Goal: Information Seeking & Learning: Learn about a topic

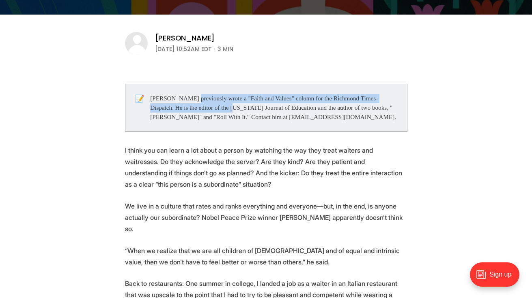
drag, startPoint x: 190, startPoint y: 98, endPoint x: 251, endPoint y: 112, distance: 61.9
click at [251, 112] on div "[PERSON_NAME] previously wrote a "Faith and Values" column for the Richmond Tim…" at bounding box center [273, 108] width 247 height 28
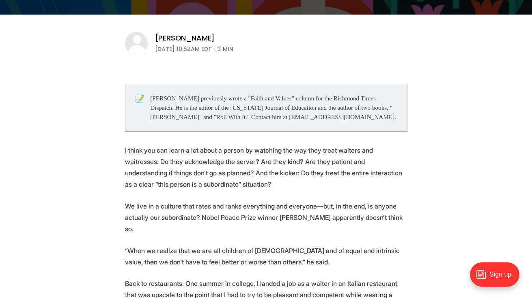
click at [196, 154] on p "I think you can learn a lot about a person by watching the way they treat waite…" at bounding box center [266, 167] width 282 height 45
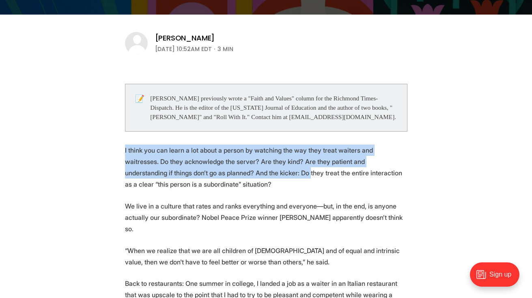
drag, startPoint x: 122, startPoint y: 147, endPoint x: 224, endPoint y: 177, distance: 105.7
click at [224, 177] on p "I think you can learn a lot about a person by watching the way they treat waite…" at bounding box center [266, 167] width 282 height 45
